Goal: Browse casually

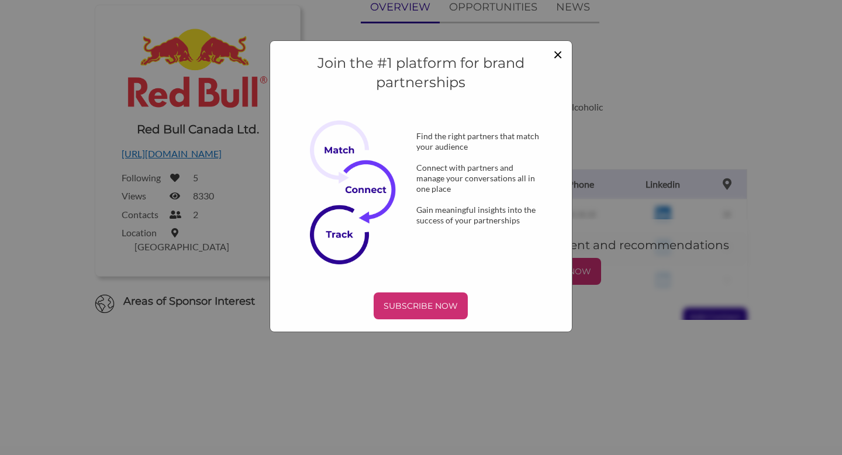
click at [554, 53] on span "×" at bounding box center [557, 54] width 9 height 20
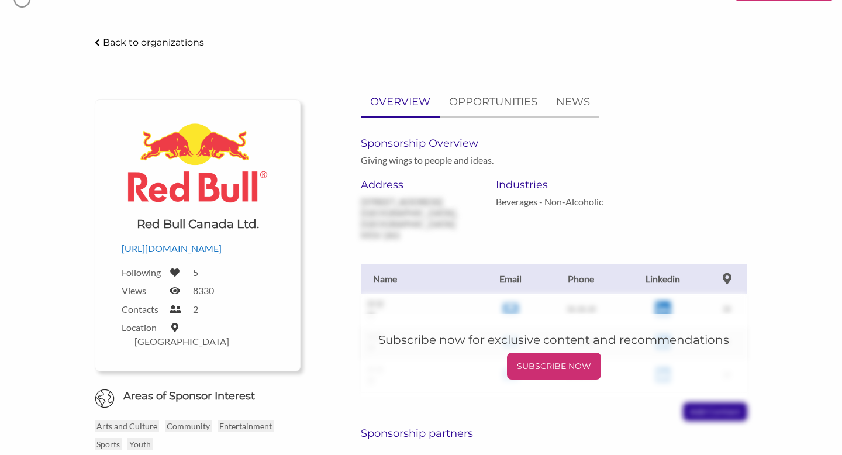
scroll to position [39, 0]
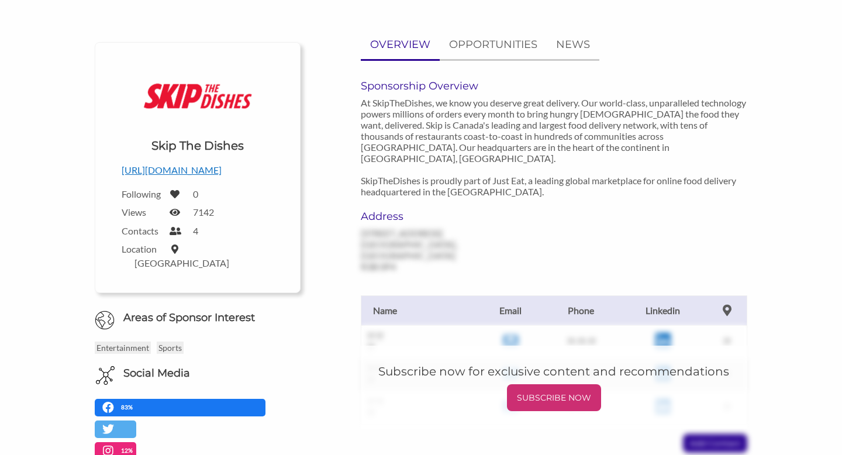
scroll to position [200, 0]
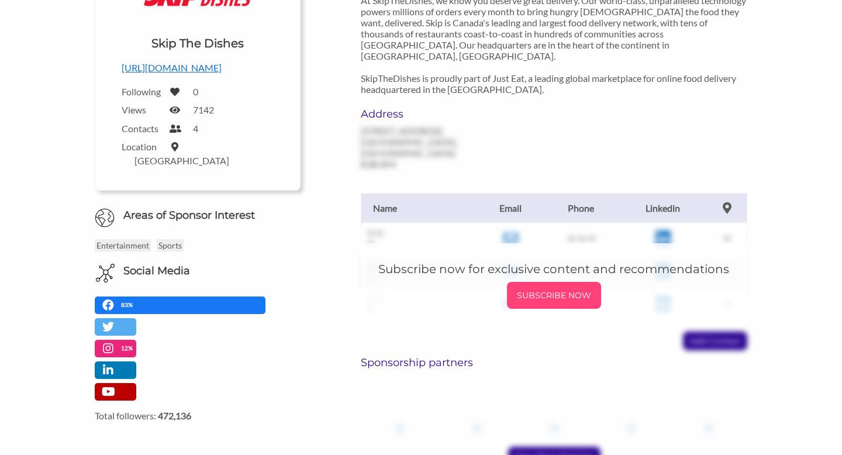
click at [530, 286] on p "SUBSCRIBE NOW" at bounding box center [553, 295] width 85 height 18
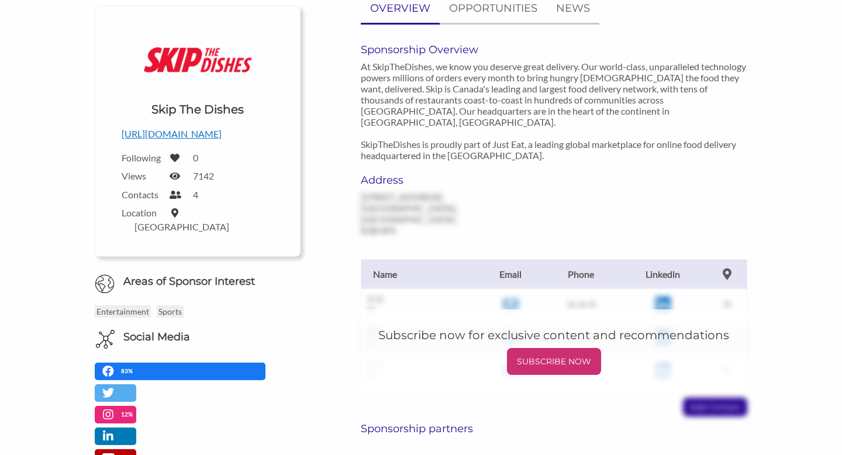
scroll to position [103, 0]
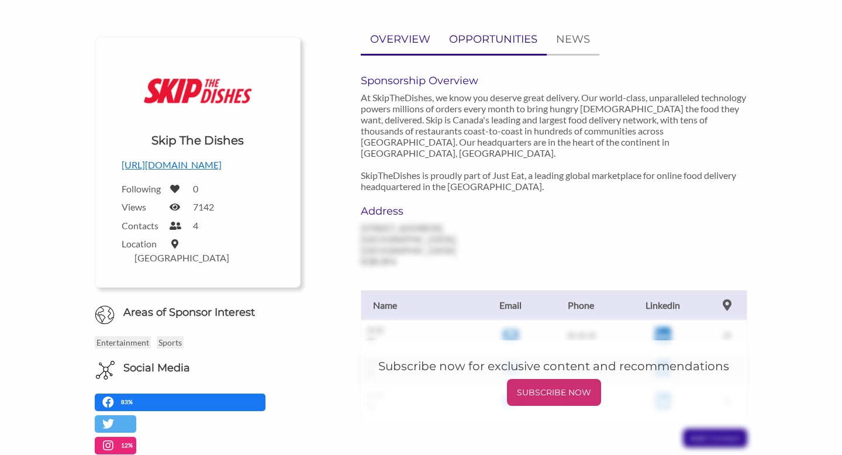
click at [485, 44] on p "OPPORTUNITIES" at bounding box center [493, 39] width 88 height 17
